Goal: Complete application form

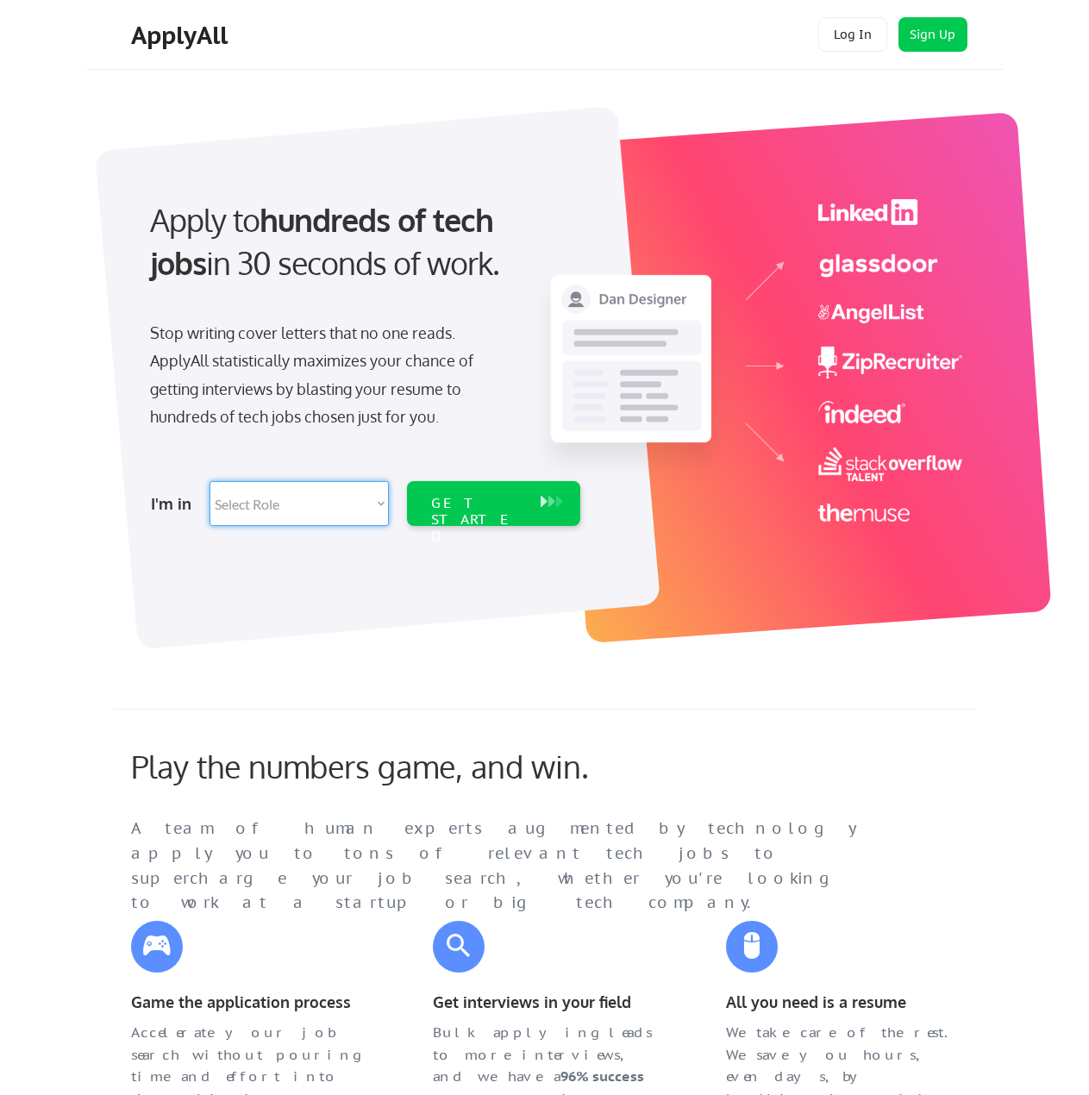
click at [274, 512] on select "Select Role Software Engineering Product Management Customer Success Sales UI/U…" at bounding box center [299, 503] width 179 height 45
select select ""product""
click at [210, 481] on select "Select Role Software Engineering Product Management Customer Success Sales UI/U…" at bounding box center [299, 503] width 179 height 45
select select ""product""
click at [504, 508] on div "GET STARTED" at bounding box center [477, 520] width 92 height 50
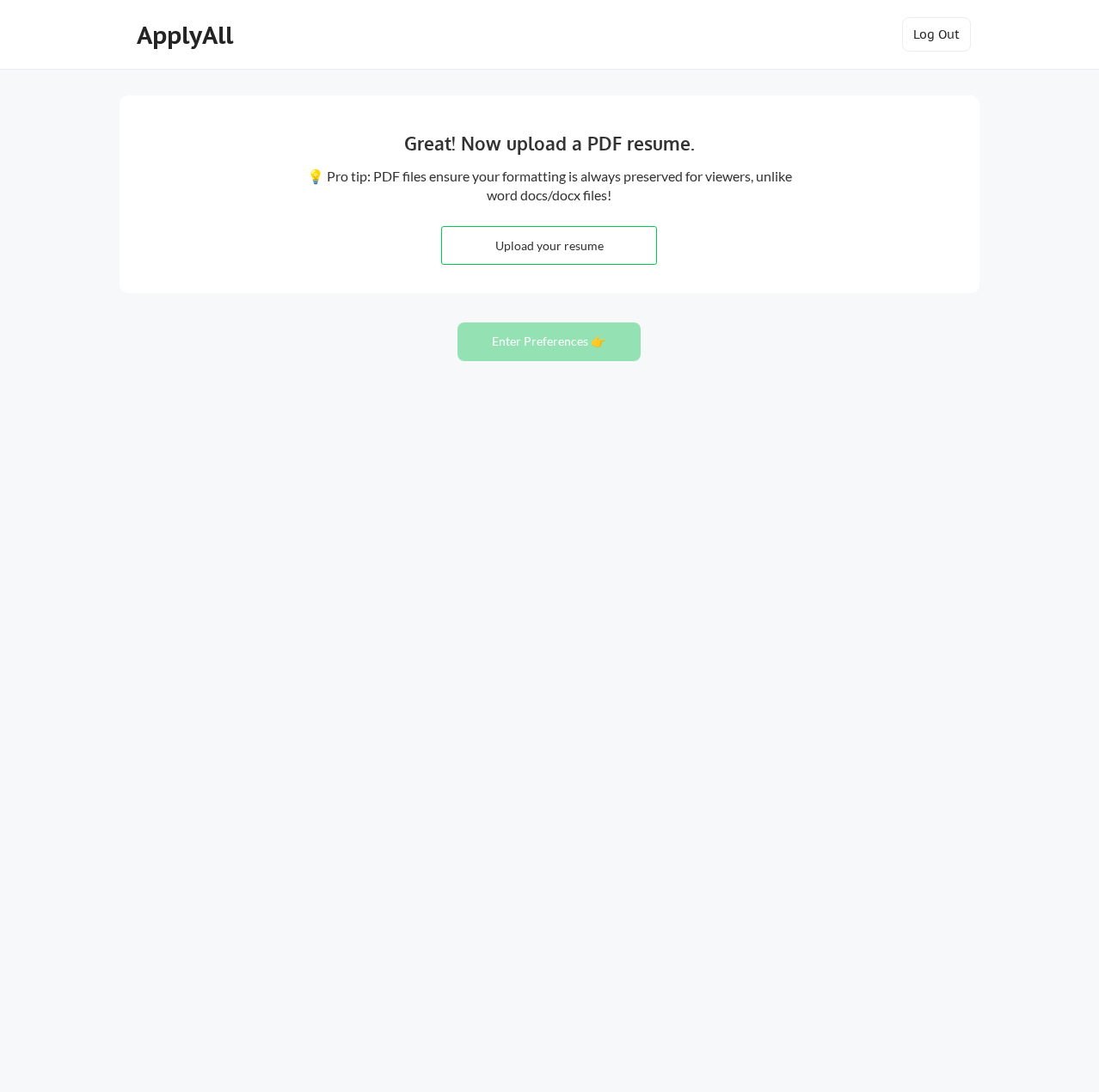
click at [596, 244] on input "file" at bounding box center [549, 245] width 214 height 37
type input "C:\fakepath\Sam_reznikoff_resume_sept2025.pdf"
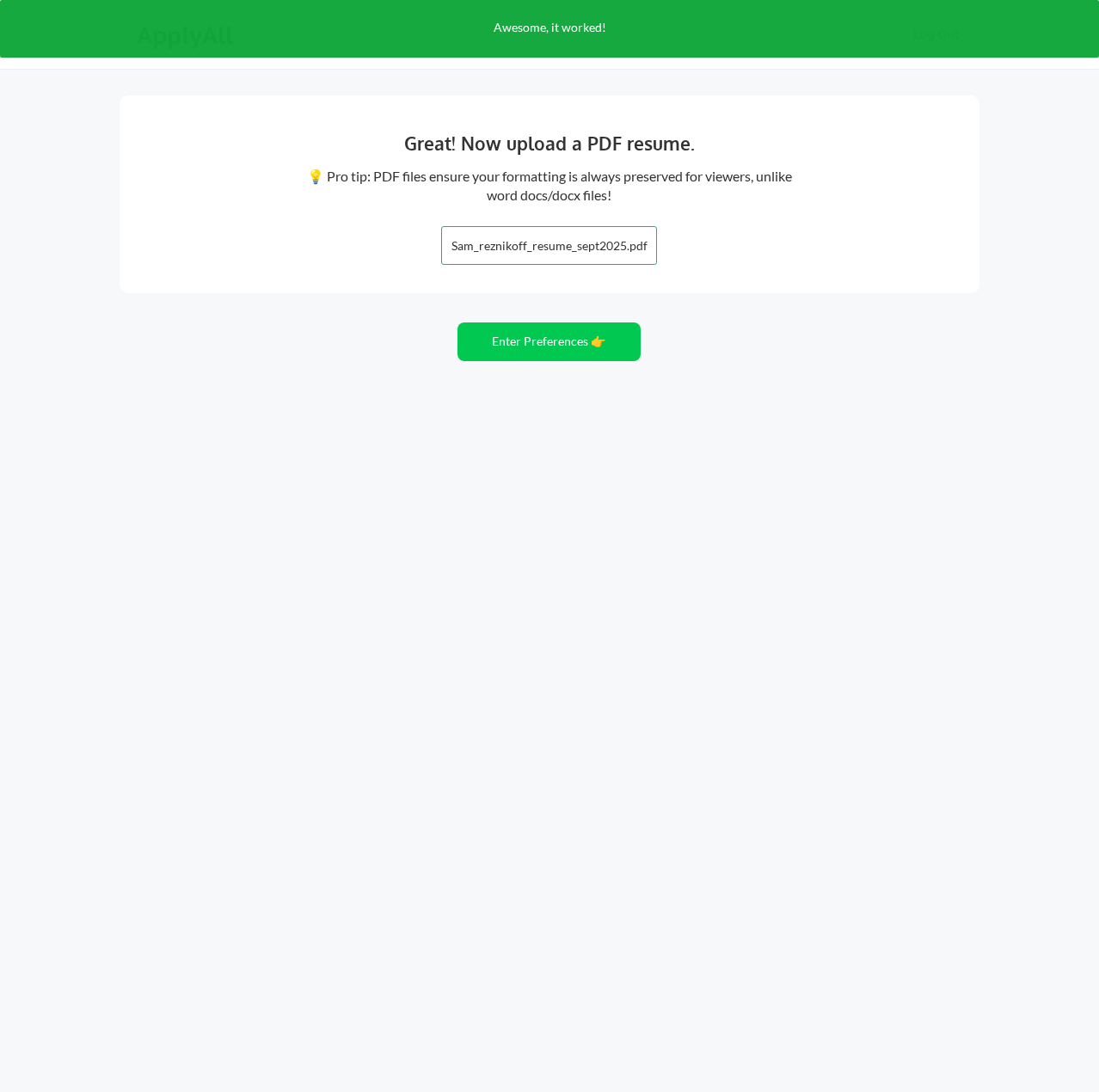
click at [601, 248] on input "file" at bounding box center [549, 245] width 214 height 37
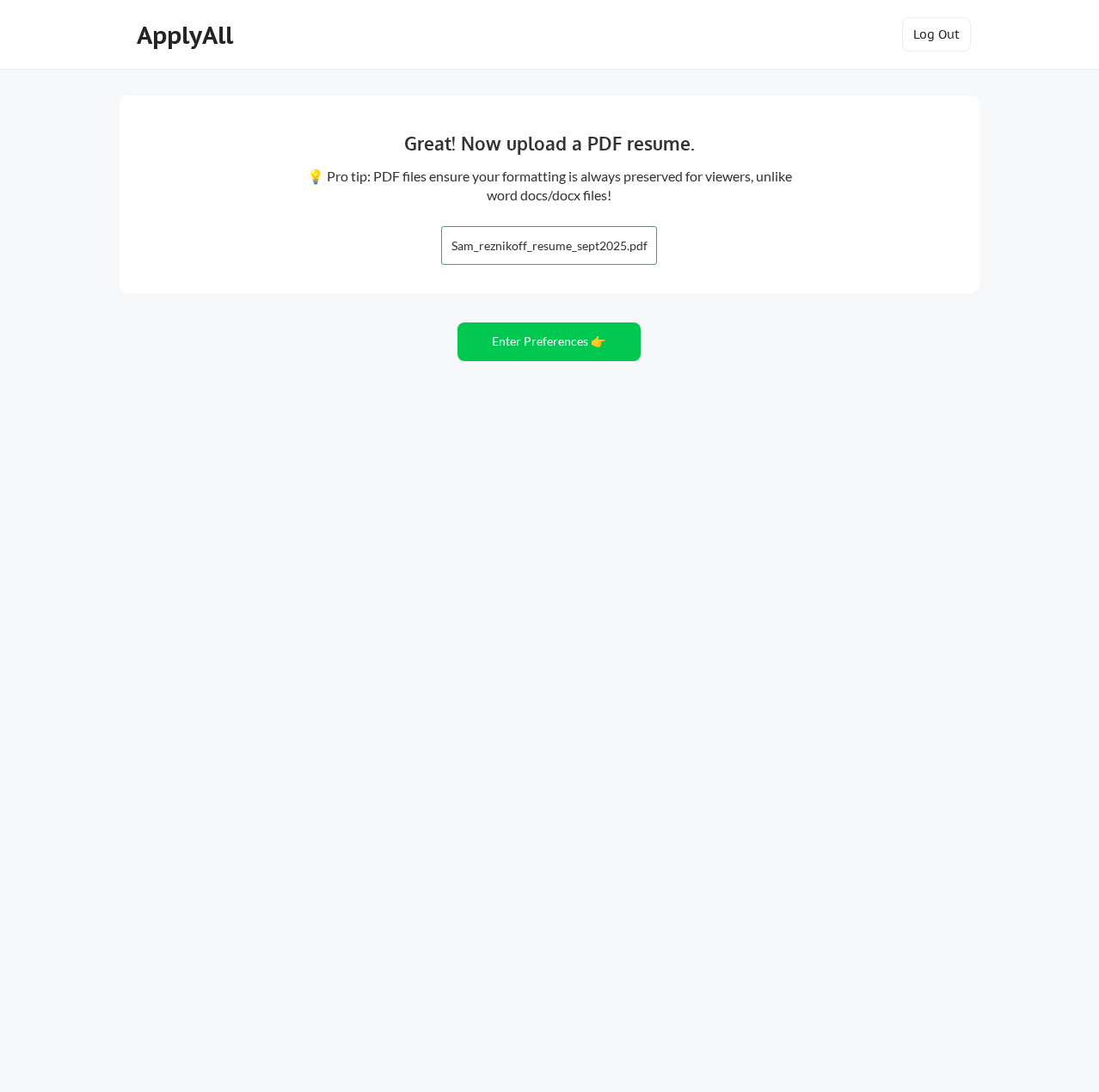
type input "C:\fakepath\Sam_reznikoff_resume_sept2025.pdf"
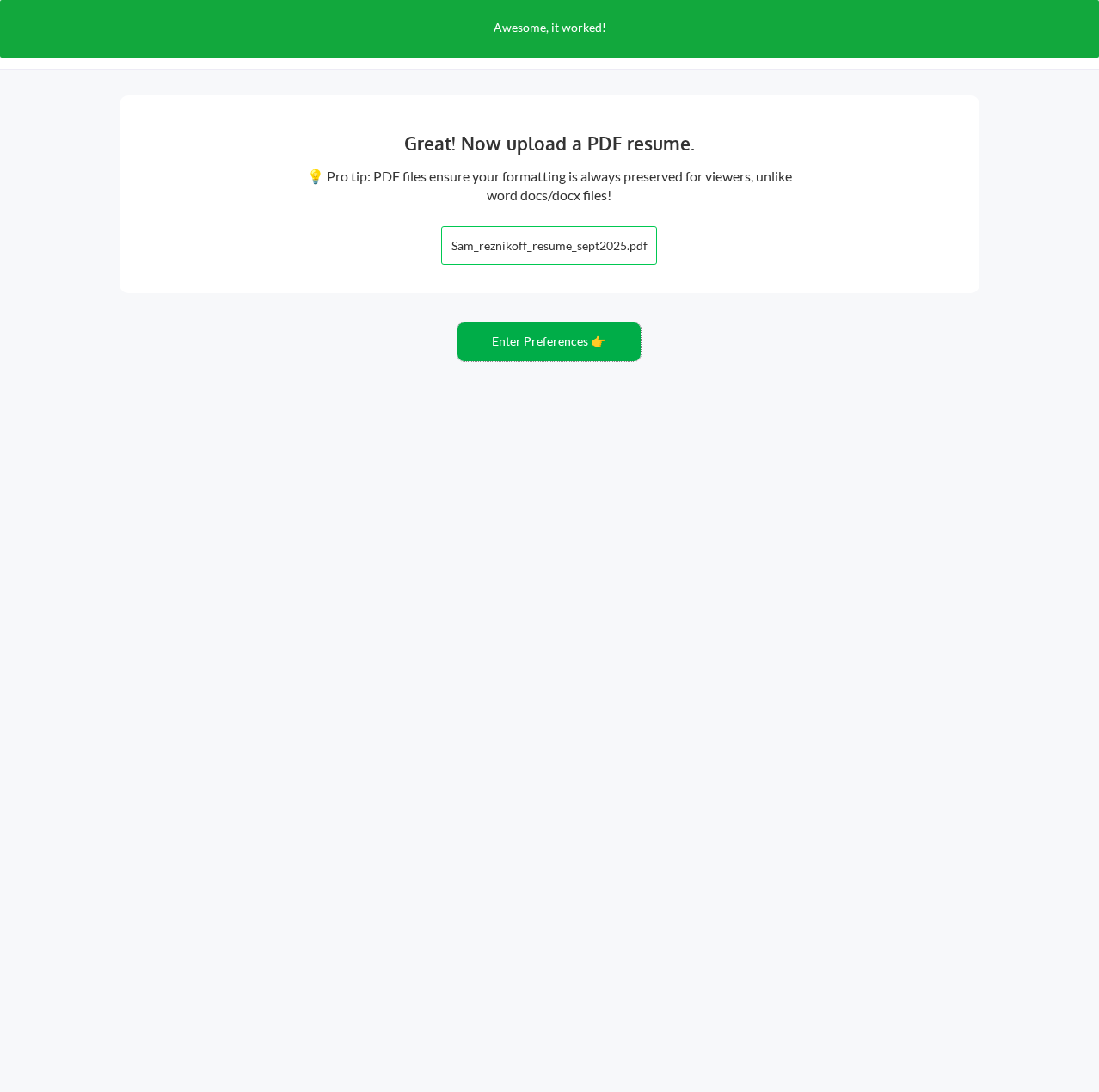
click at [542, 341] on button "Enter Preferences 👉" at bounding box center [550, 341] width 183 height 39
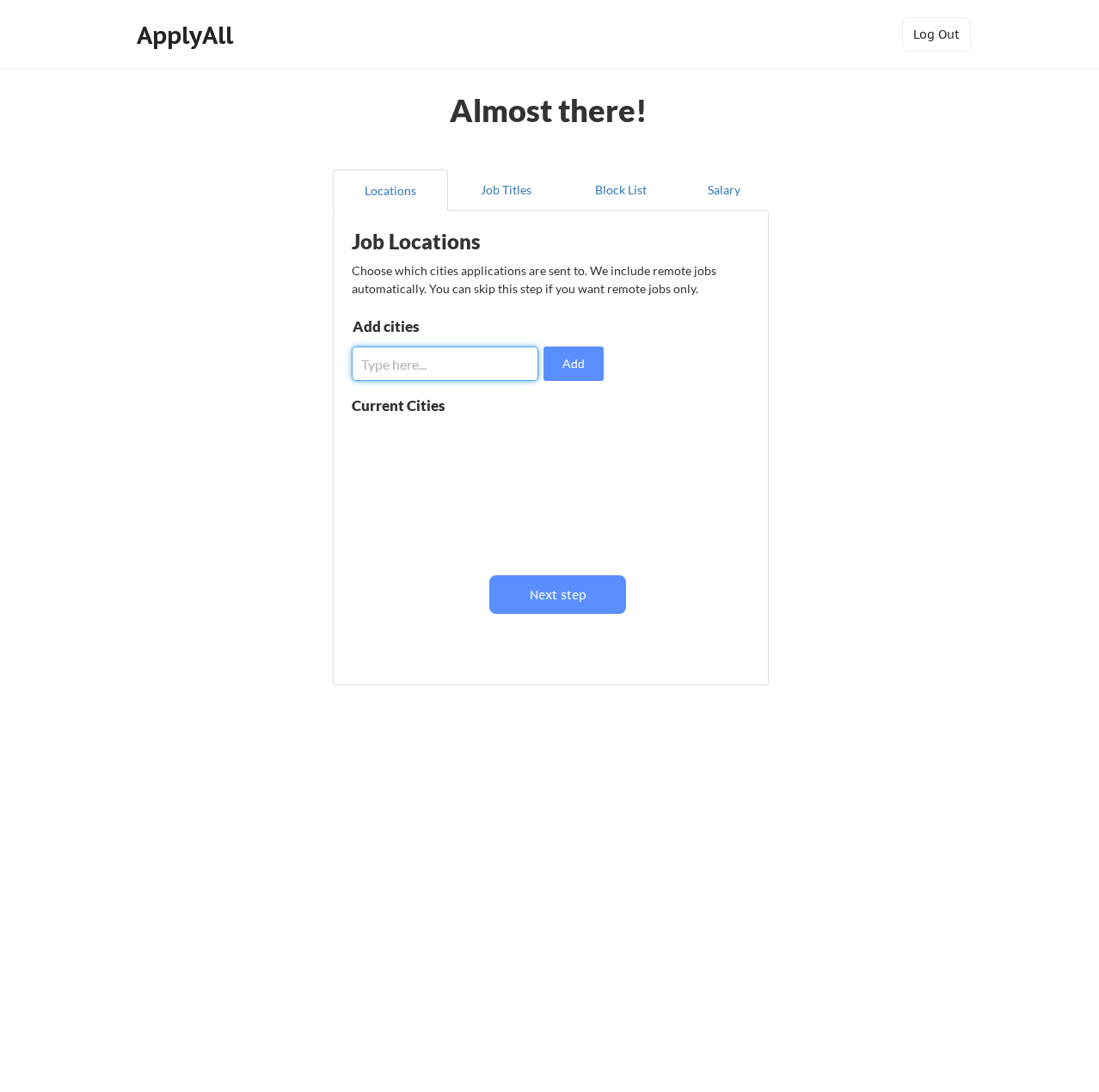
click at [478, 370] on input "input" at bounding box center [445, 364] width 186 height 35
type input "Alexandria"
click at [607, 352] on div "Add cities Add" at bounding box center [481, 350] width 257 height 62
click at [597, 355] on button "Add" at bounding box center [573, 364] width 60 height 35
click at [495, 360] on input "input" at bounding box center [445, 364] width 186 height 35
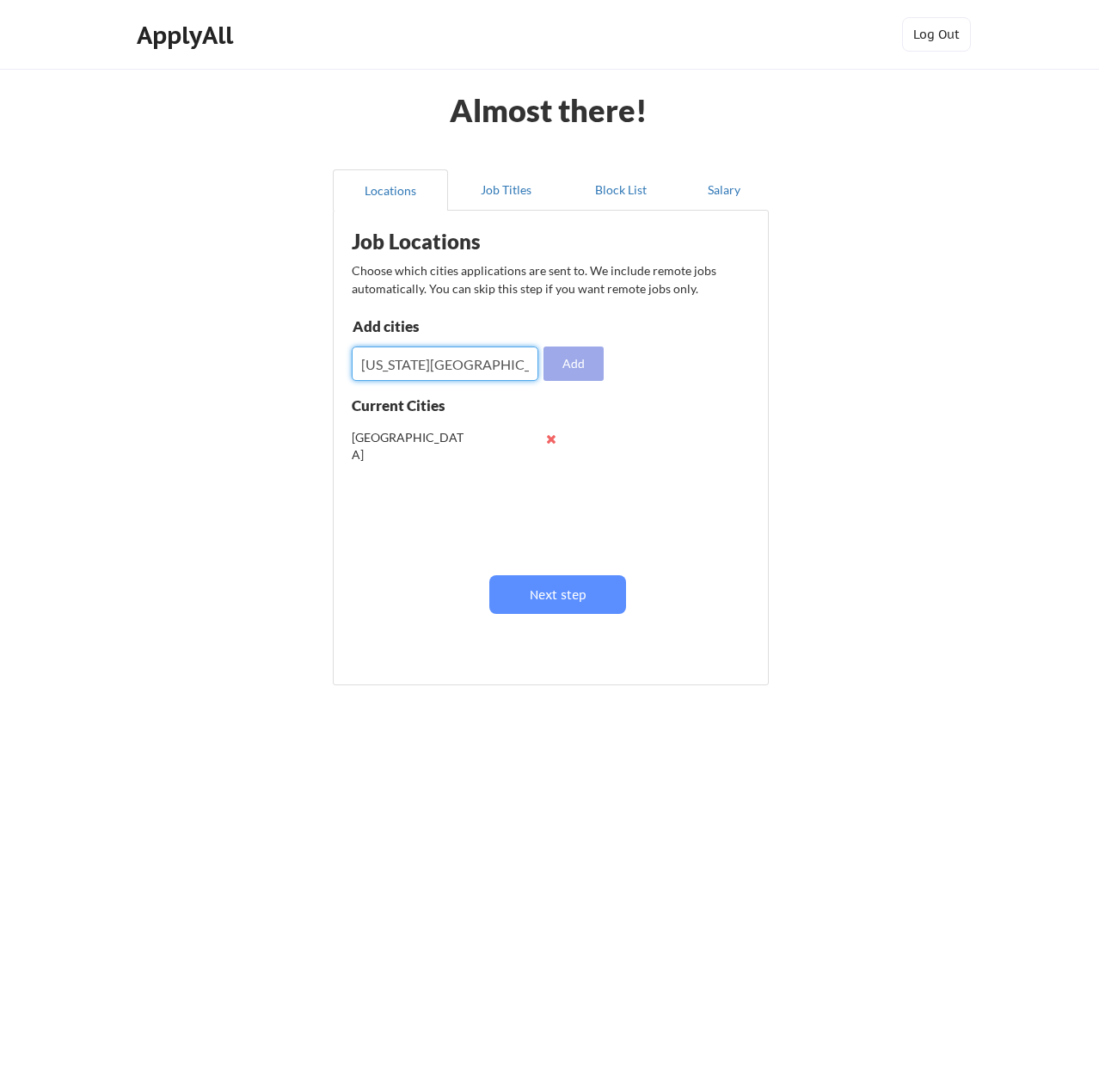
type input "washington dc"
click at [581, 364] on button "Add" at bounding box center [573, 364] width 60 height 35
click at [423, 356] on input "input" at bounding box center [445, 364] width 186 height 35
type input "springfield"
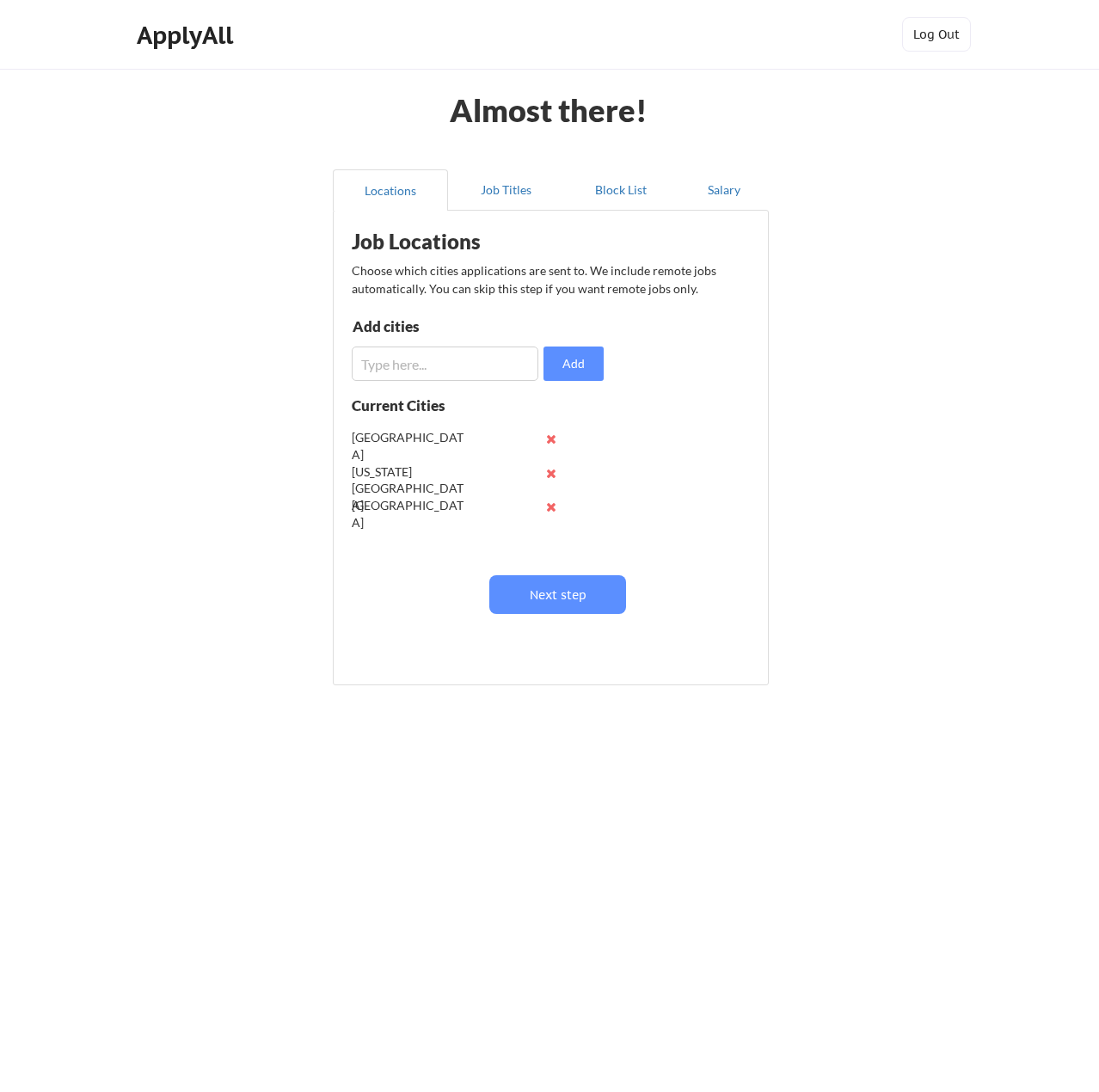
click at [423, 356] on input "input" at bounding box center [445, 364] width 186 height 35
type input "arlington"
click at [437, 360] on input "input" at bounding box center [445, 364] width 186 height 35
type input "falls church"
click at [589, 361] on button "Add" at bounding box center [573, 364] width 60 height 35
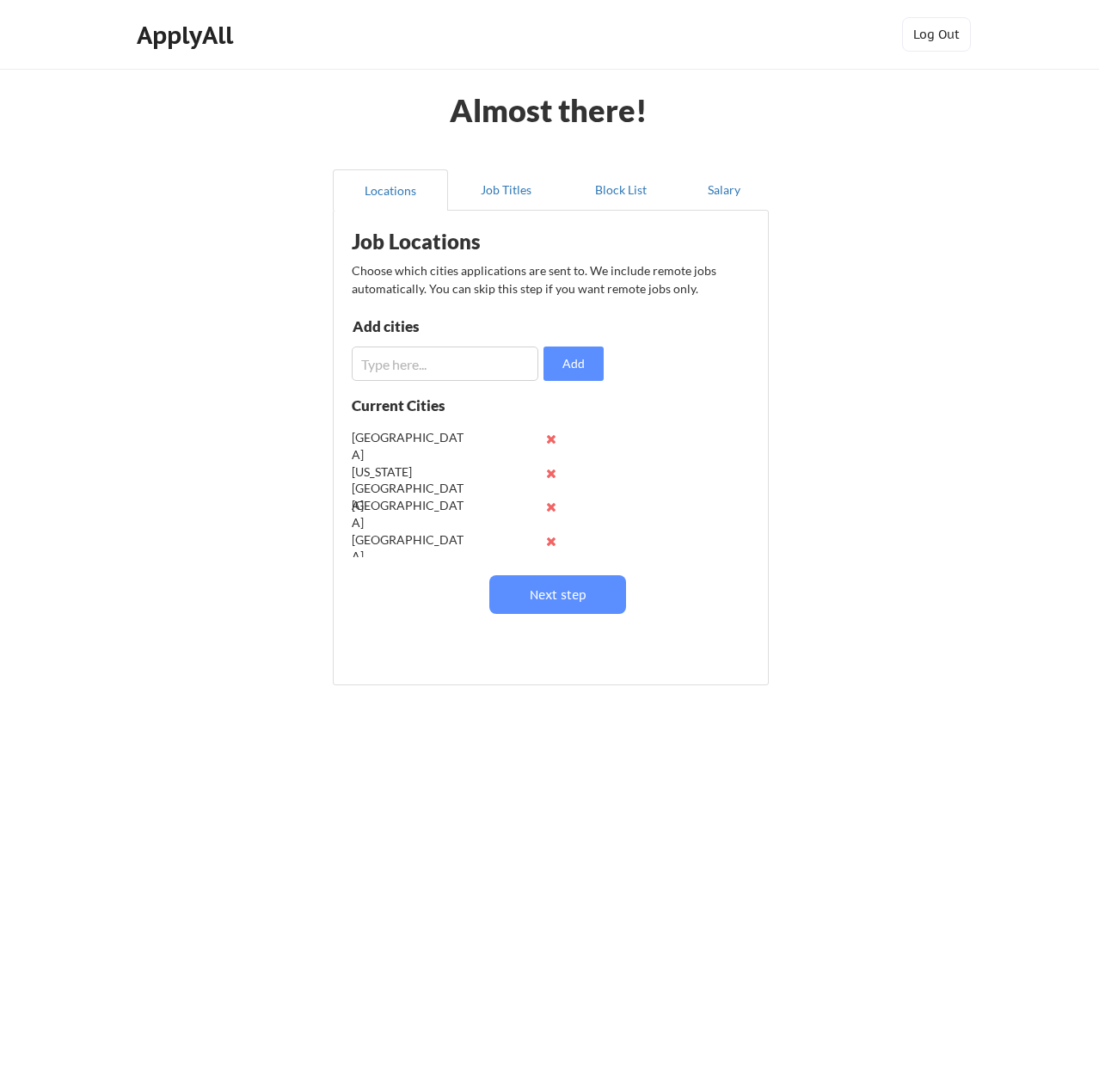
click at [439, 356] on input "input" at bounding box center [445, 364] width 186 height 35
type input "mclean"
click at [572, 360] on button "Add" at bounding box center [573, 364] width 60 height 35
click at [404, 369] on input "input" at bounding box center [445, 364] width 186 height 35
type input "fairfax"
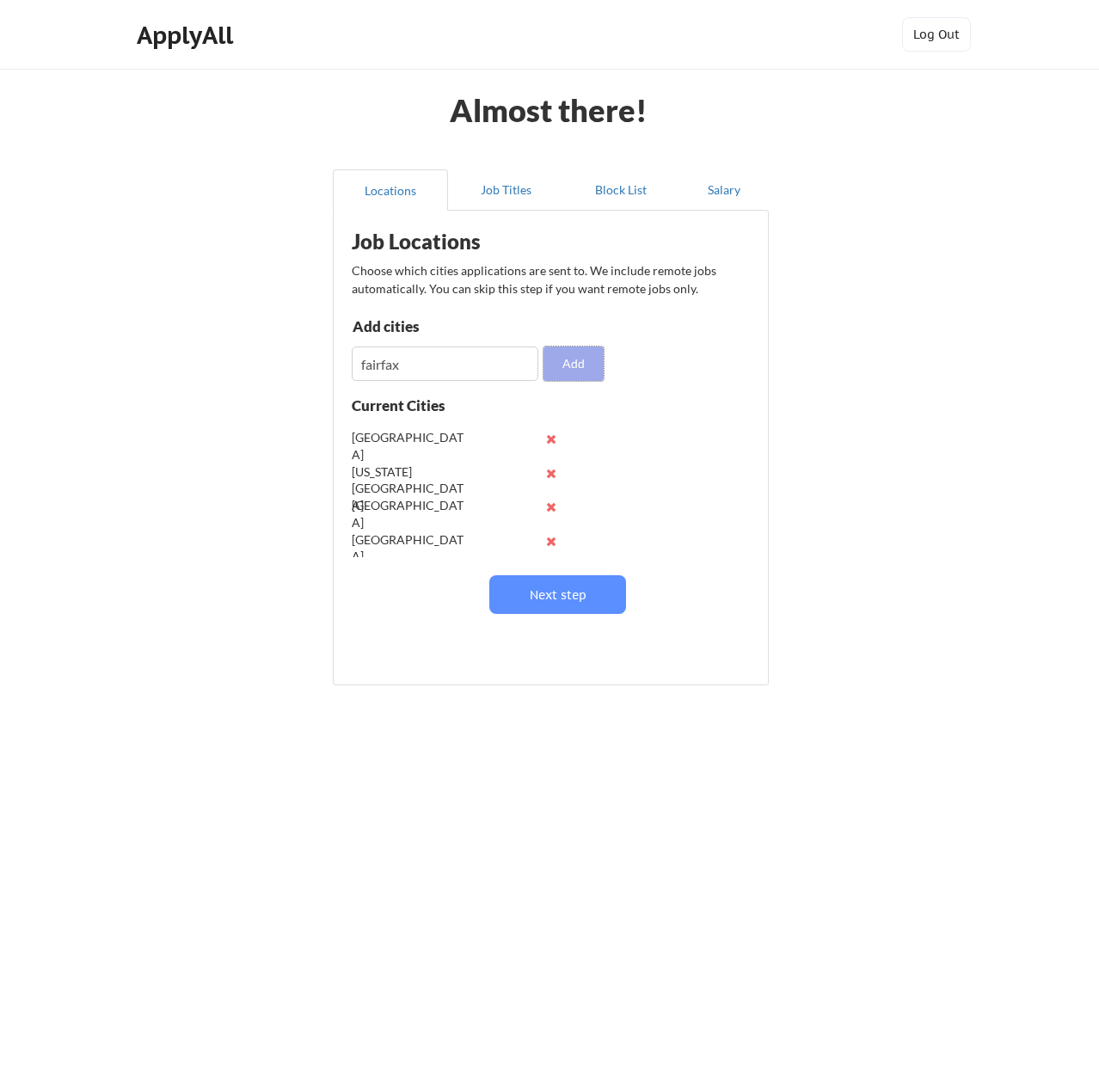
click at [577, 361] on button "Add" at bounding box center [573, 364] width 60 height 35
click at [617, 596] on button "Next step" at bounding box center [557, 594] width 137 height 39
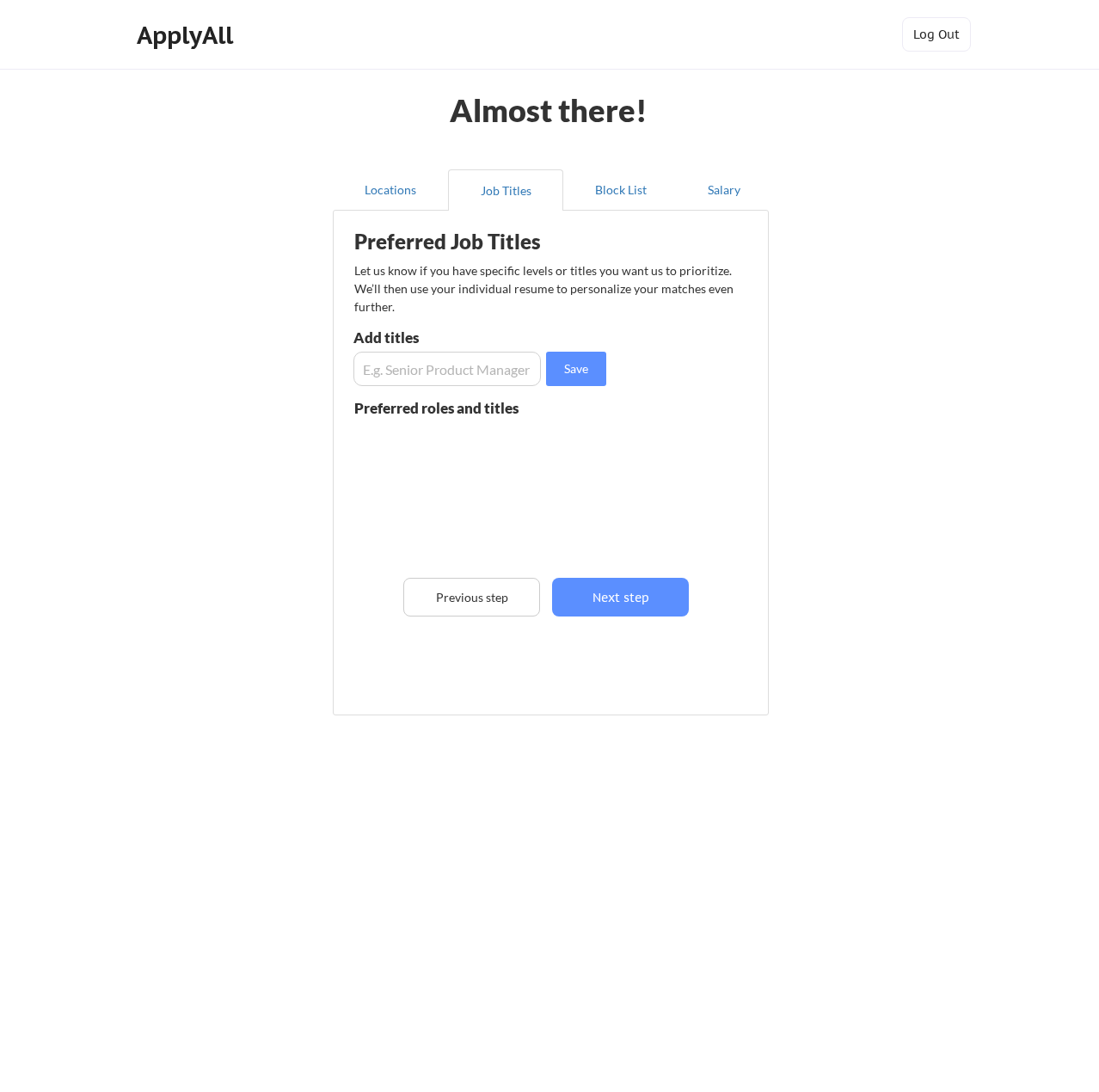
click at [469, 365] on input "input" at bounding box center [448, 369] width 187 height 35
type input "product manger"
click at [554, 372] on button "Save" at bounding box center [576, 369] width 60 height 35
click at [421, 379] on input "input" at bounding box center [448, 369] width 187 height 35
type input "senior product manager"
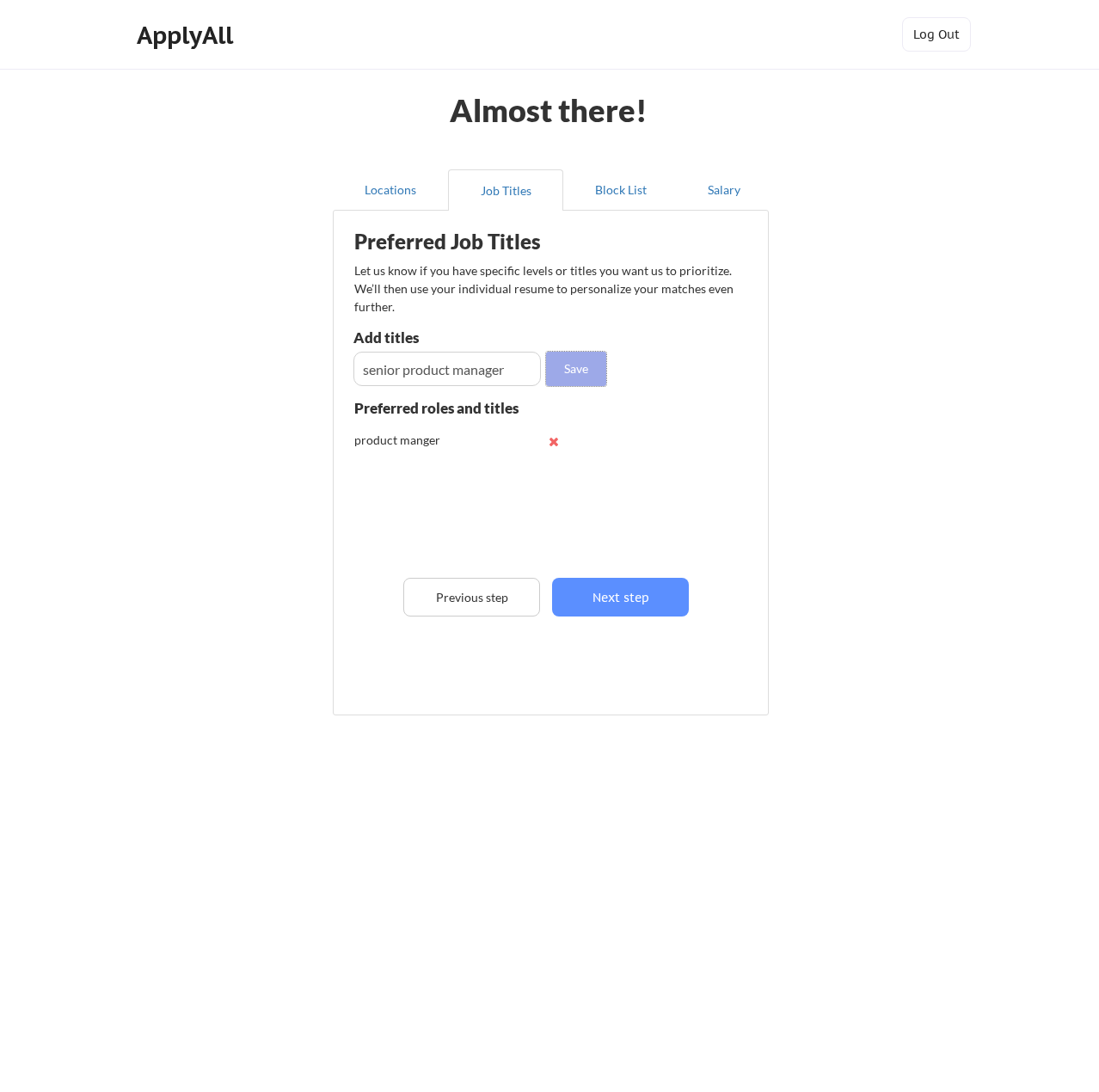
click at [575, 378] on button "Save" at bounding box center [576, 369] width 60 height 35
click at [450, 372] on input "input" at bounding box center [448, 369] width 187 height 35
type input "project manager"
click at [599, 368] on button "Save" at bounding box center [576, 369] width 60 height 35
drag, startPoint x: 497, startPoint y: 355, endPoint x: 487, endPoint y: 357, distance: 10.2
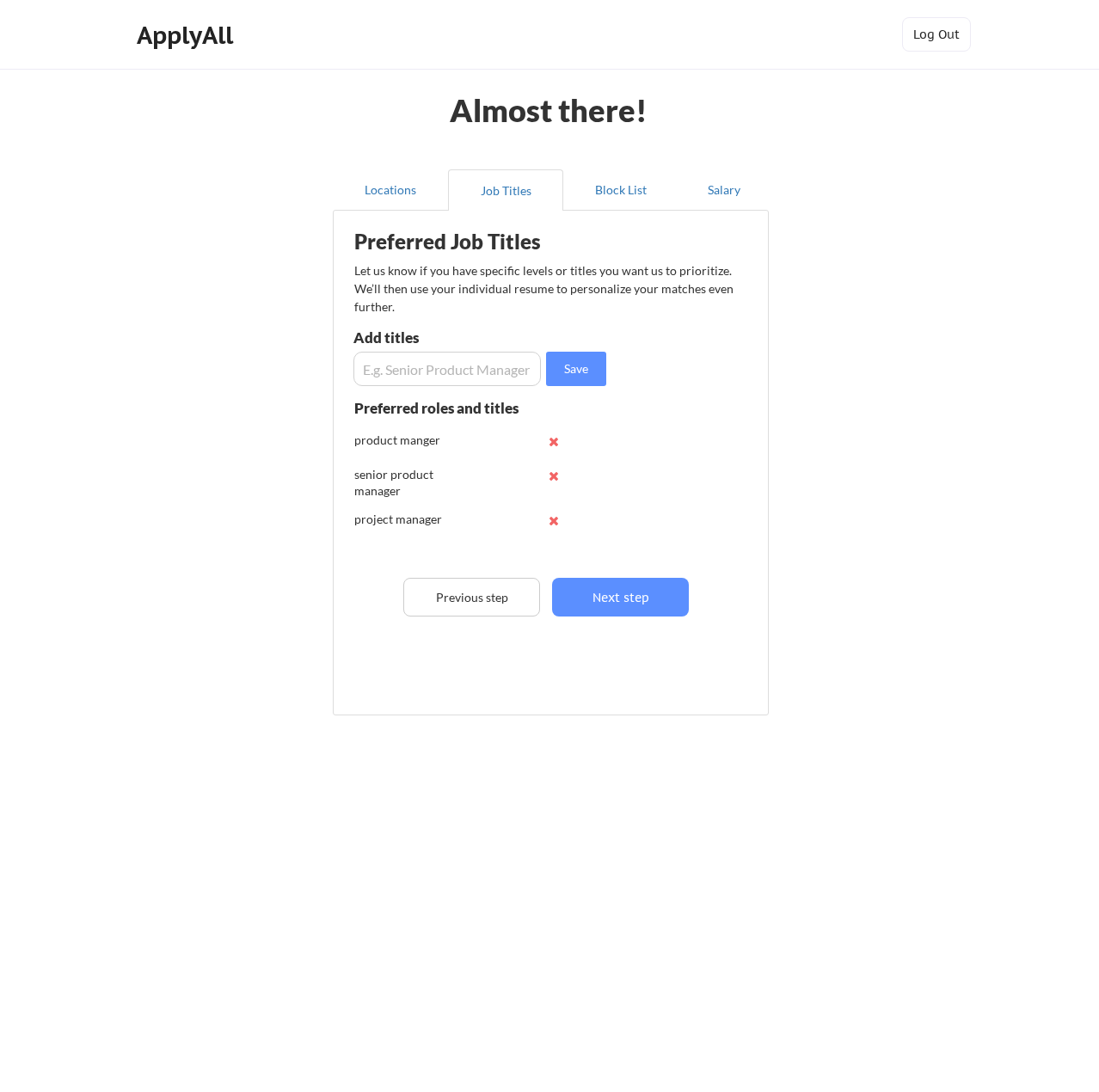
click at [487, 357] on input "input" at bounding box center [448, 369] width 187 height 35
type input "senior project manager"
click at [584, 365] on button "Save" at bounding box center [576, 369] width 60 height 35
click at [428, 367] on input "input" at bounding box center [448, 369] width 187 height 35
type input "product owner"
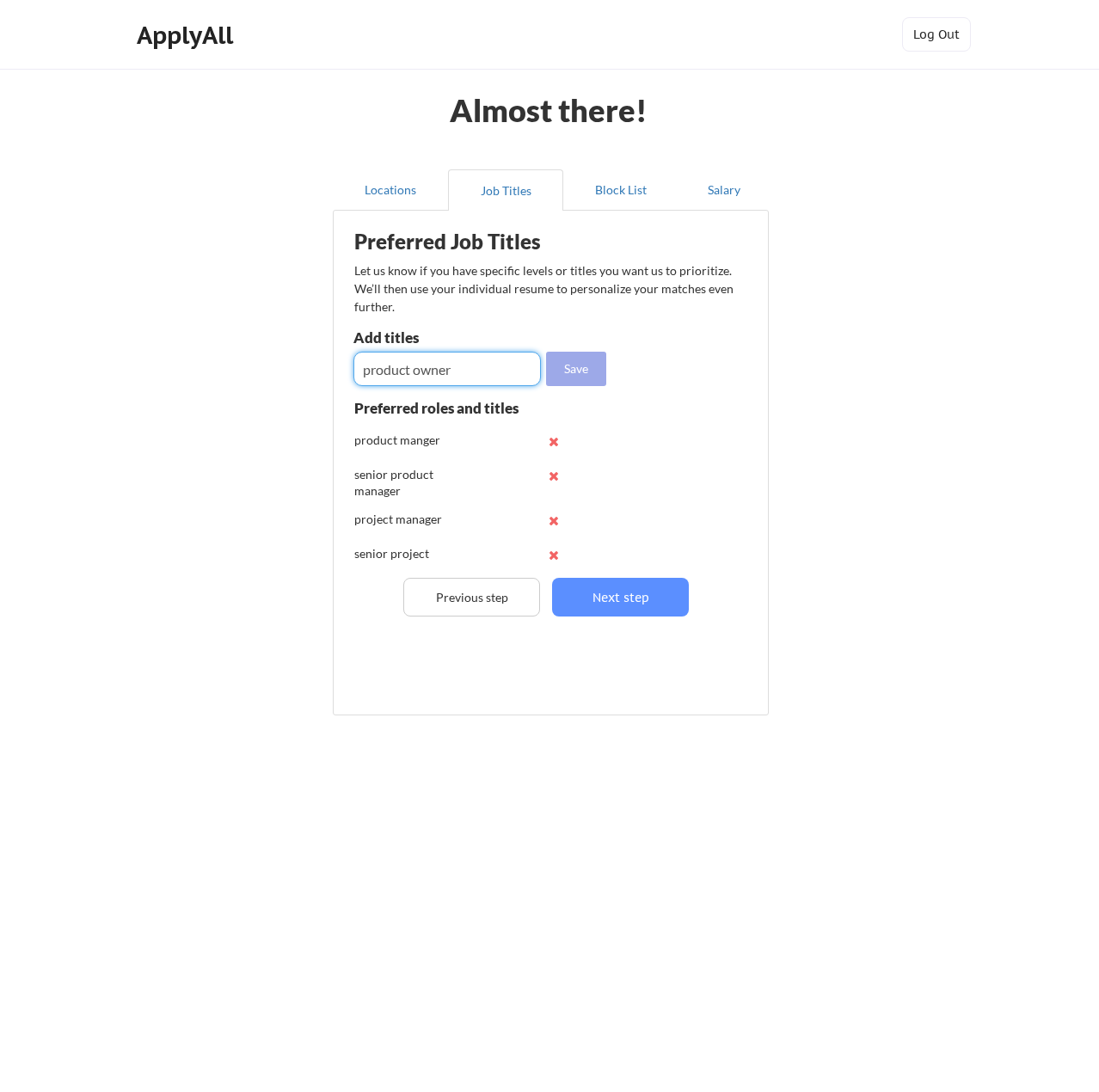
click at [586, 372] on button "Save" at bounding box center [576, 369] width 60 height 35
click at [471, 377] on input "input" at bounding box center [448, 369] width 187 height 35
click at [599, 600] on button "Next step" at bounding box center [620, 597] width 137 height 39
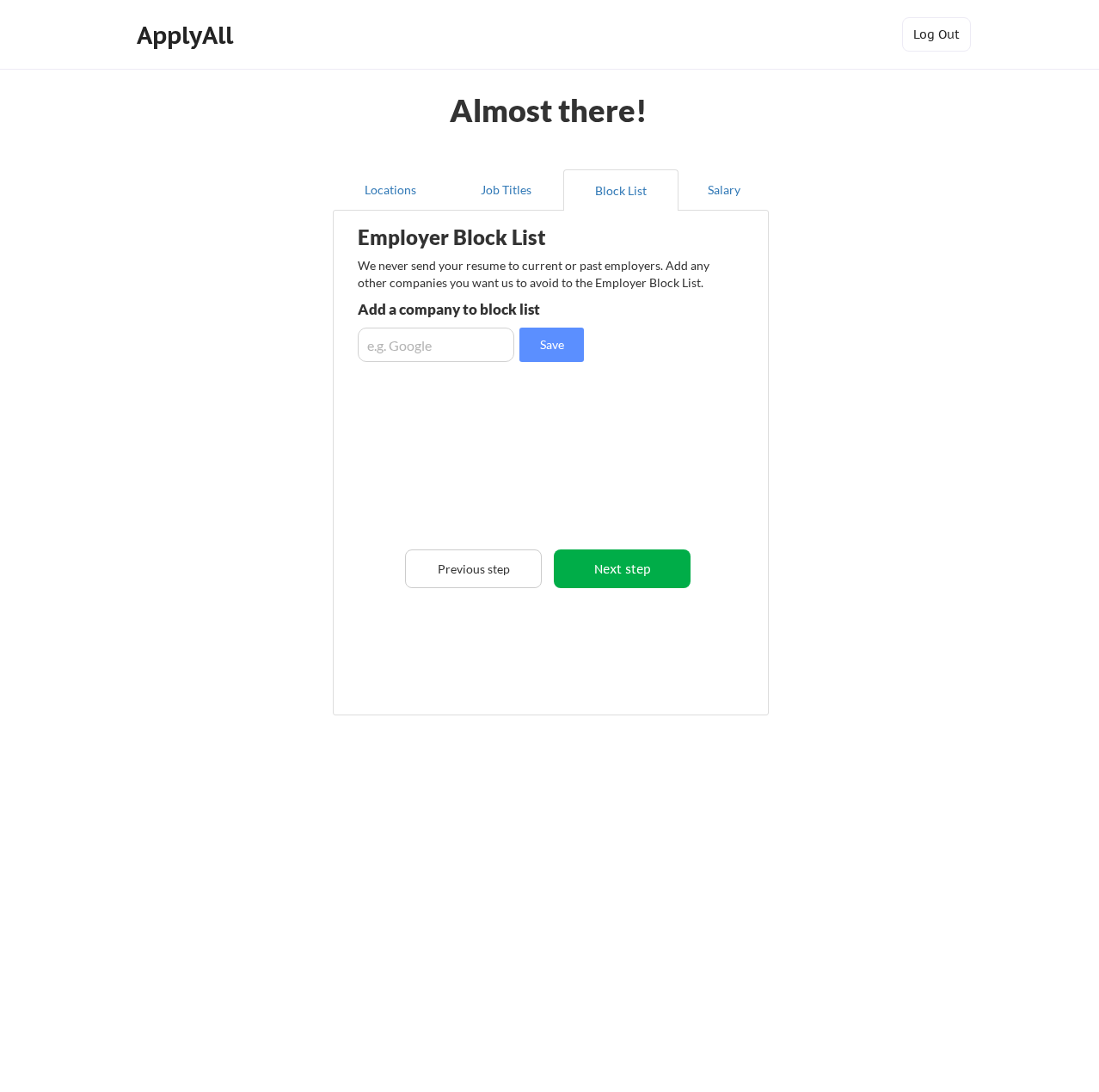
click at [620, 564] on button "Next step" at bounding box center [621, 568] width 137 height 39
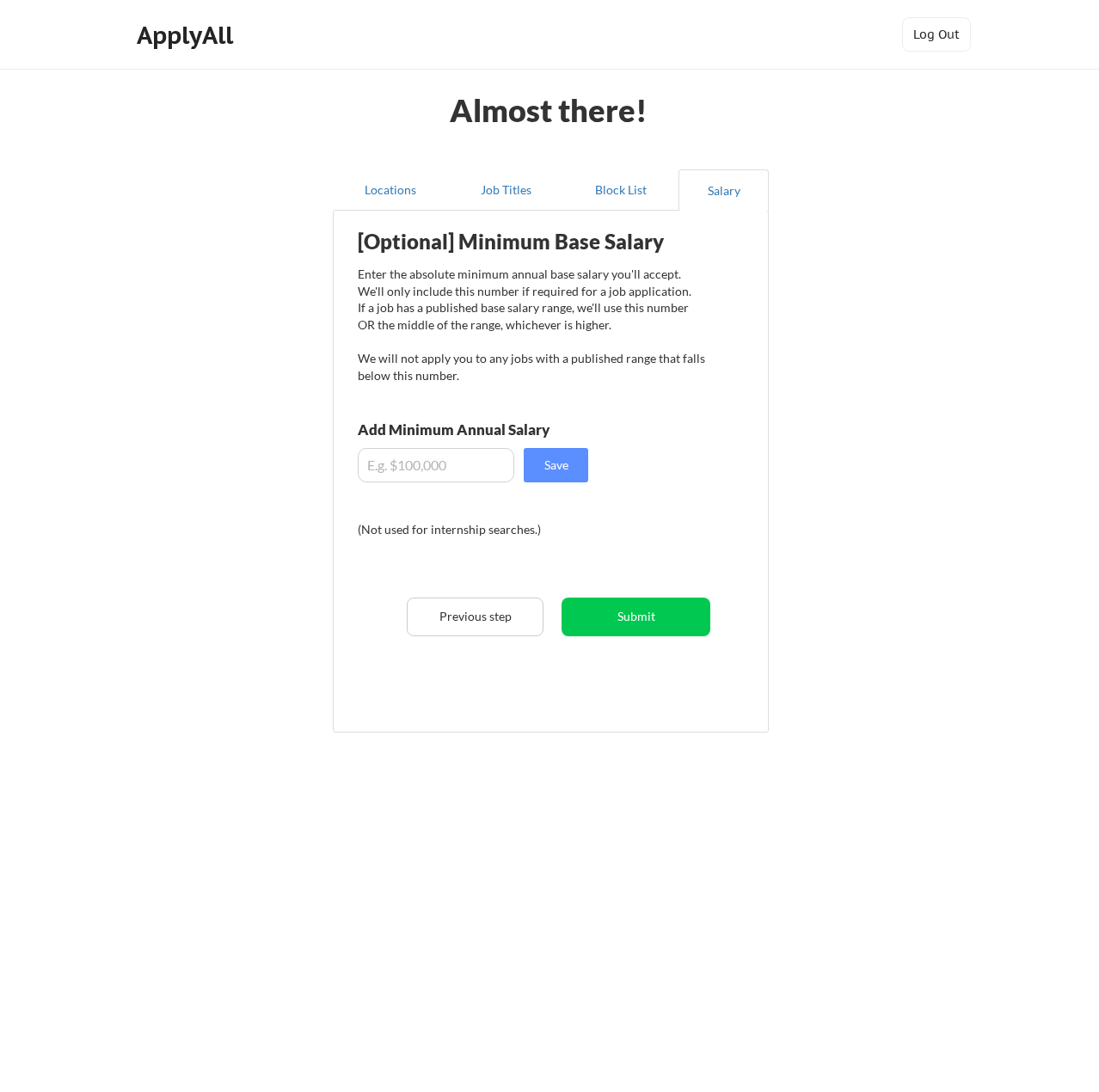
click at [448, 468] on input "input" at bounding box center [436, 465] width 157 height 35
type input "$120,000"
click at [567, 474] on button "Save" at bounding box center [555, 465] width 65 height 35
click at [660, 614] on button "Submit" at bounding box center [635, 616] width 149 height 39
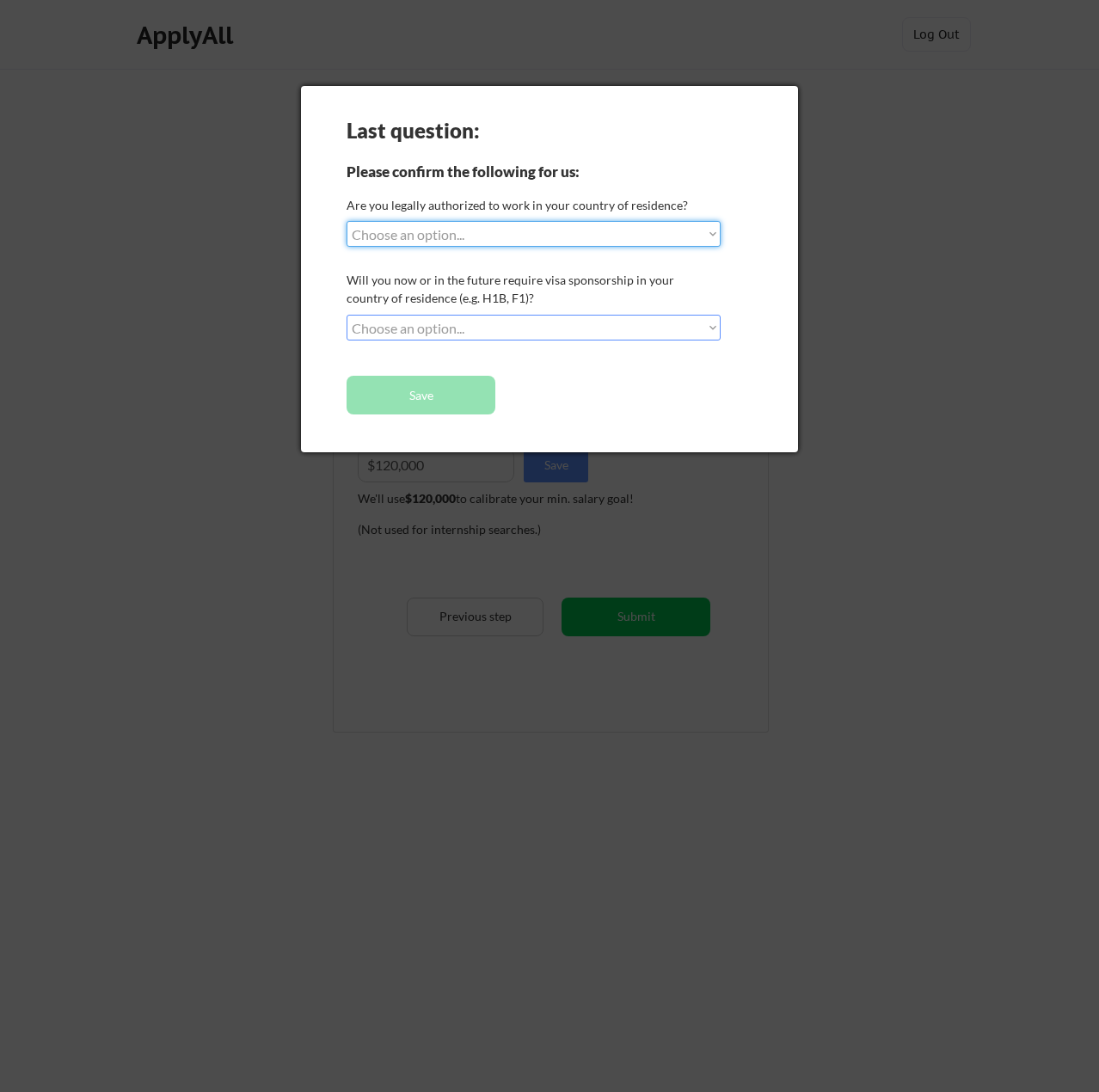
click at [477, 236] on select "Choose an option... Yes, I am a US Citizen Yes, I am a Canadian Citizen Yes, I …" at bounding box center [534, 234] width 374 height 26
select select ""yes__i_am_a_us_citizen""
click at [347, 221] on select "Choose an option... Yes, I am a US Citizen Yes, I am a Canadian Citizen Yes, I …" at bounding box center [534, 234] width 374 height 26
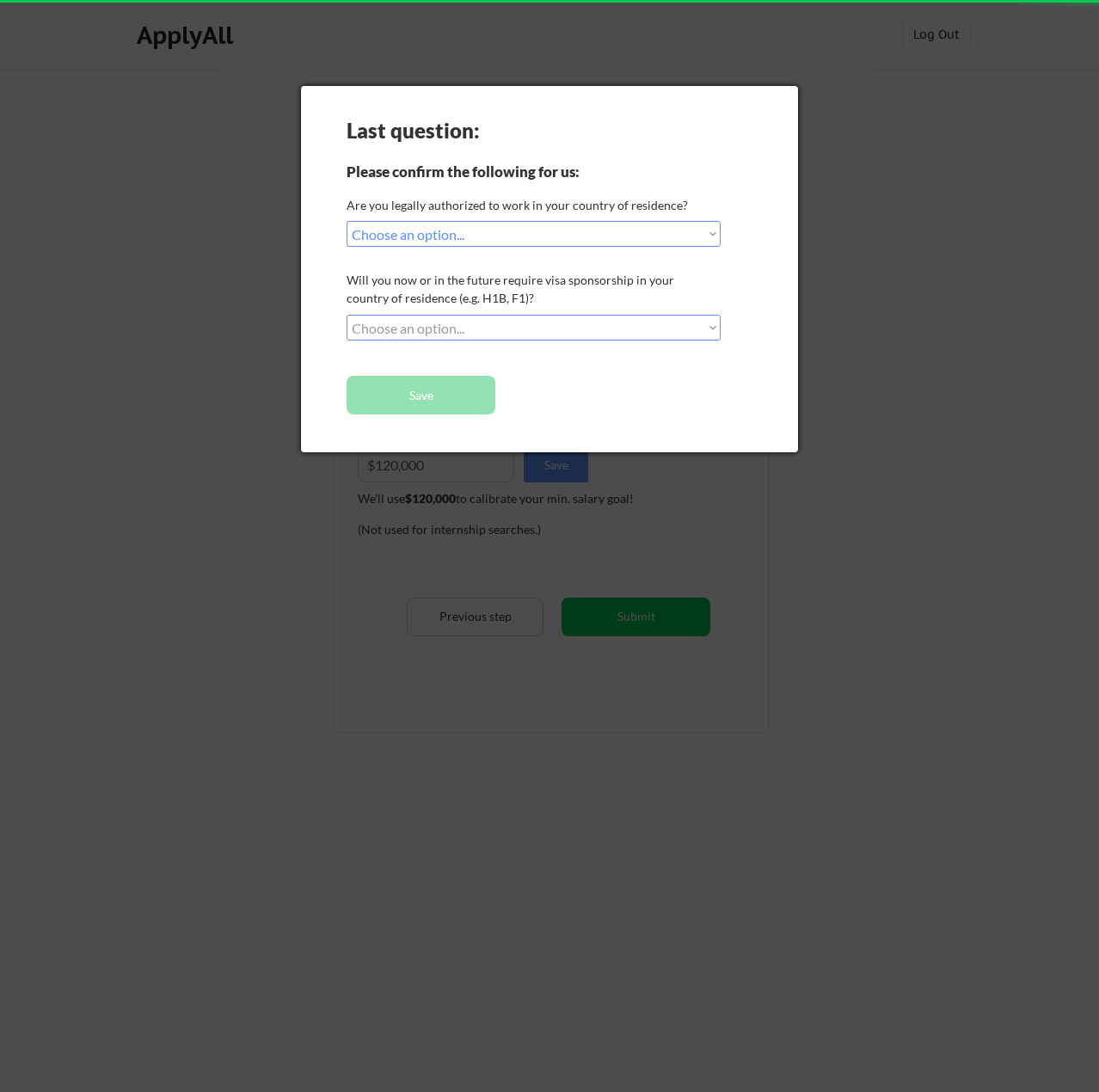
click at [486, 321] on select "Choose an option... No, I will not need sponsorship Yes, I will need sponsorship" at bounding box center [534, 328] width 374 height 26
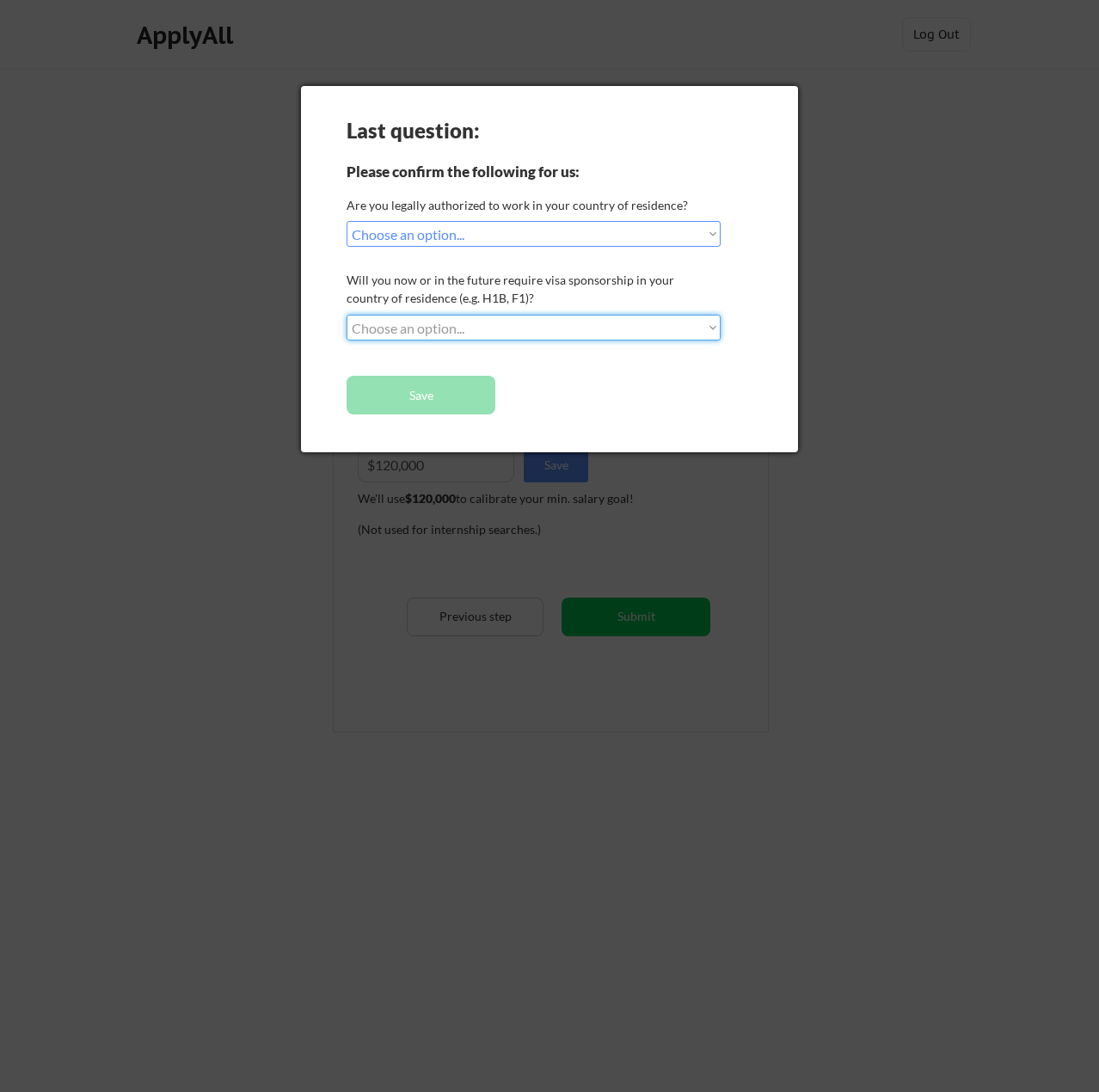
select select ""no__i_will_not_need_sponsorship""
click at [347, 315] on select "Choose an option... No, I will not need sponsorship Yes, I will need sponsorship" at bounding box center [534, 328] width 374 height 26
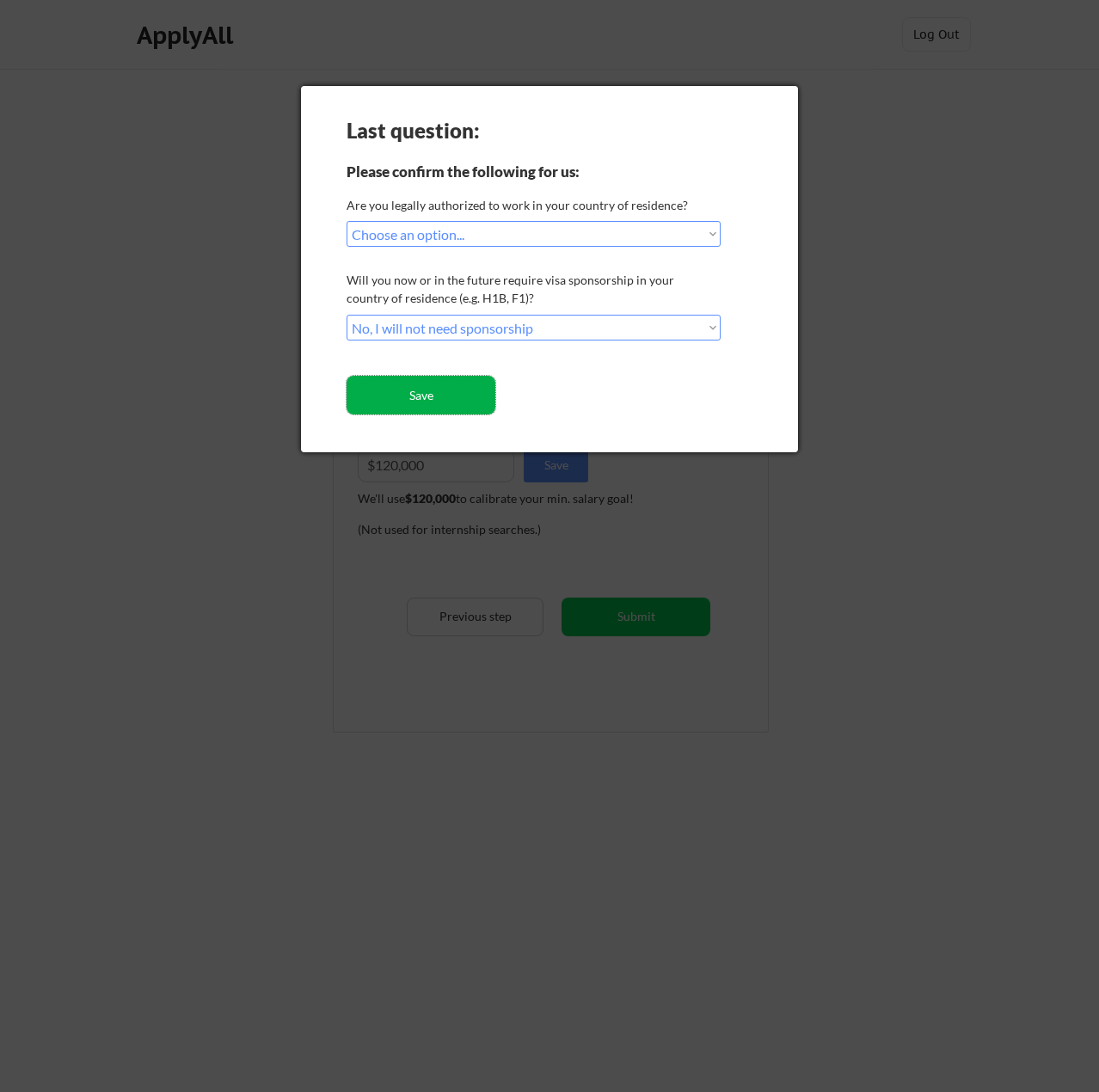
click at [462, 392] on button "Save" at bounding box center [421, 395] width 149 height 39
